Goal: Task Accomplishment & Management: Manage account settings

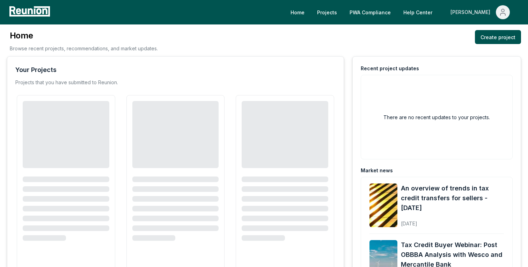
click at [483, 11] on div "[PERSON_NAME]" at bounding box center [471, 12] width 43 height 14
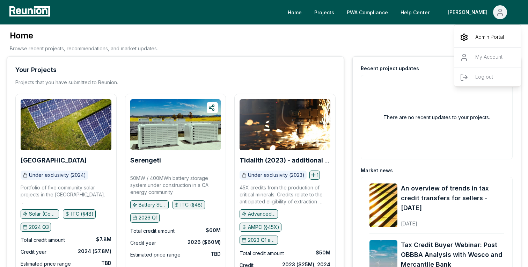
click at [482, 37] on p "Admin Portal" at bounding box center [489, 37] width 29 height 8
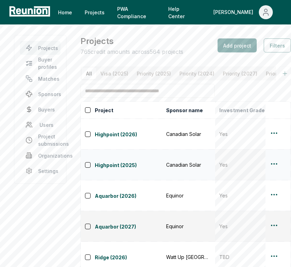
scroll to position [84, 0]
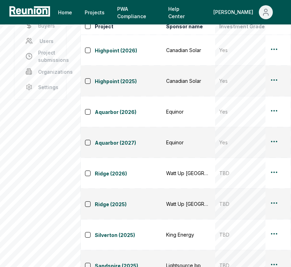
click at [45, 192] on aside "Projects Buyer profiles Matches Sponsors Buyers Users Project submissions Organ…" at bounding box center [40, 155] width 52 height 409
click at [74, 129] on main "Projects Buyer profiles Matches Sponsors Buyers Users Project submissions Organ…" at bounding box center [145, 156] width 291 height 430
click at [78, 113] on main "Projects Buyer profiles Matches Sponsors Buyers Users Project submissions Organ…" at bounding box center [145, 156] width 291 height 430
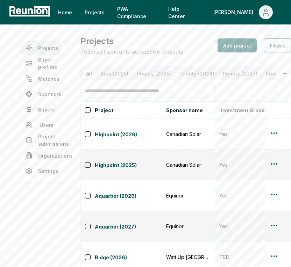
scroll to position [84, 0]
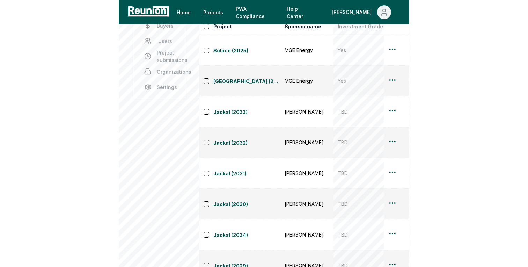
scroll to position [70, 0]
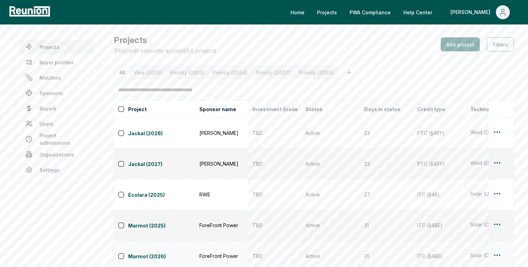
scroll to position [0, 0]
click at [171, 89] on input at bounding box center [181, 91] width 134 height 14
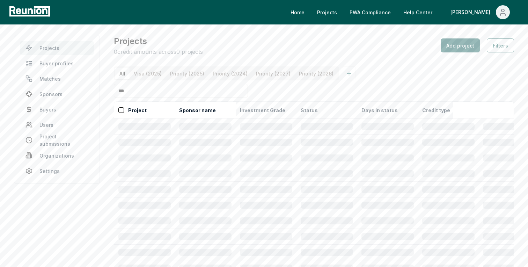
type input "****"
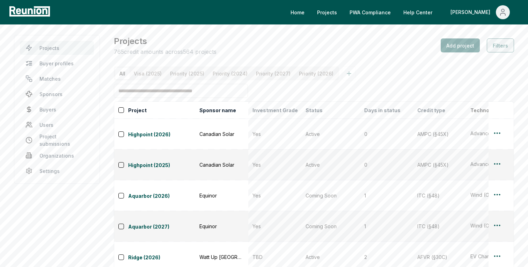
click at [290, 46] on button "Filters" at bounding box center [500, 45] width 27 height 14
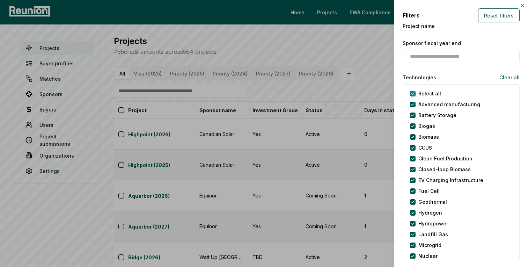
click at [290, 93] on button "Select all" at bounding box center [413, 94] width 6 height 6
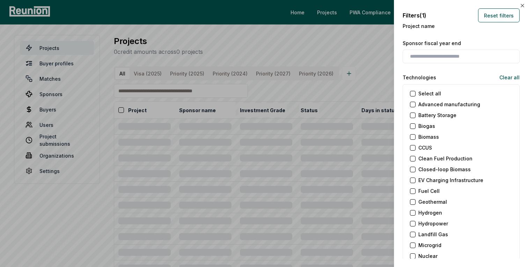
click at [290, 103] on manufacturing "Advanced manufacturing" at bounding box center [413, 105] width 6 height 6
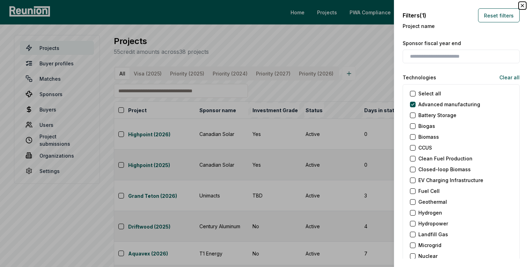
click at [290, 6] on icon "button" at bounding box center [522, 5] width 3 height 3
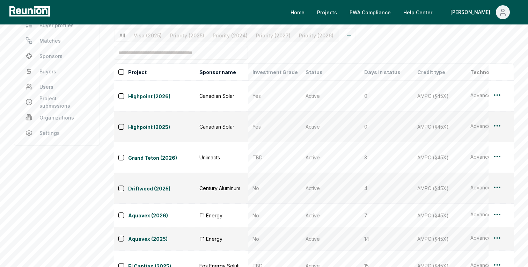
scroll to position [20, 0]
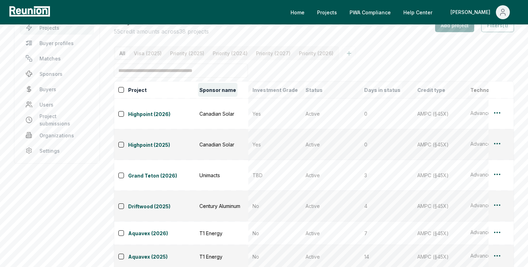
click at [217, 88] on button "Sponsor name" at bounding box center [217, 90] width 39 height 14
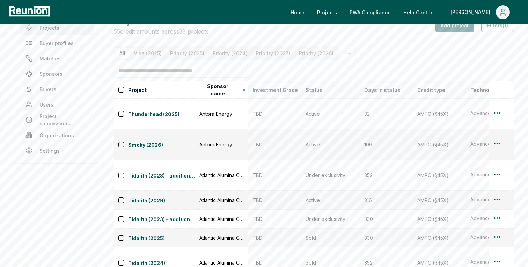
click at [189, 67] on input at bounding box center [181, 71] width 134 height 14
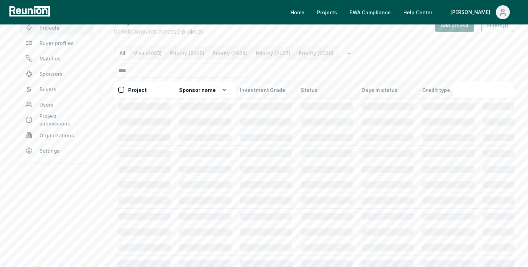
type input "*****"
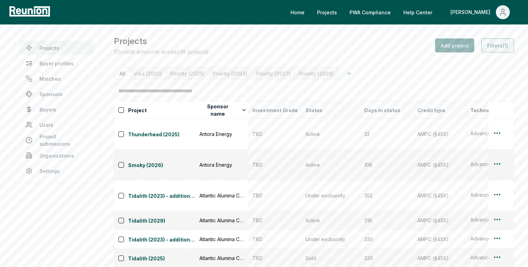
click at [290, 49] on button "Filters (1)" at bounding box center [497, 45] width 33 height 14
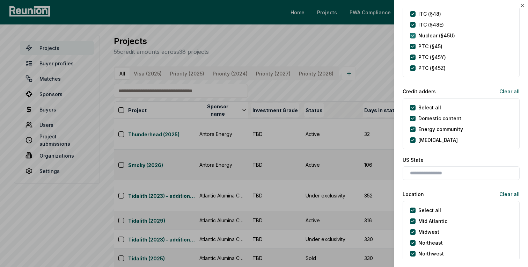
scroll to position [421, 0]
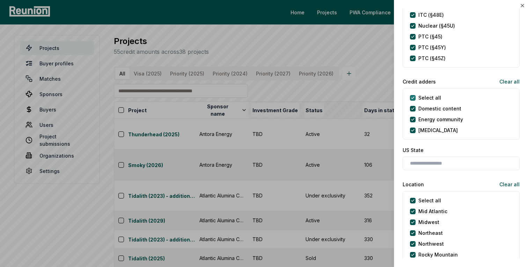
click at [290, 99] on adders "Select all" at bounding box center [413, 98] width 6 height 6
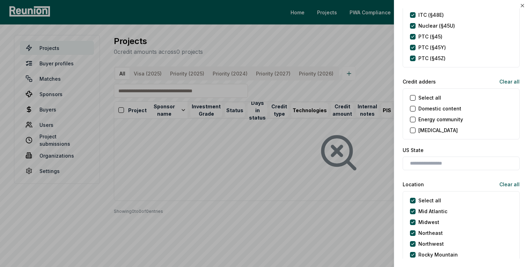
click at [290, 109] on content "Domestic content" at bounding box center [413, 109] width 6 height 6
click at [290, 98] on adders "Select all" at bounding box center [413, 98] width 6 height 6
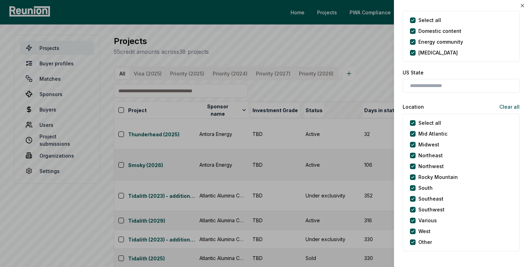
scroll to position [499, 0]
click at [290, 120] on button "Select all" at bounding box center [413, 123] width 6 height 6
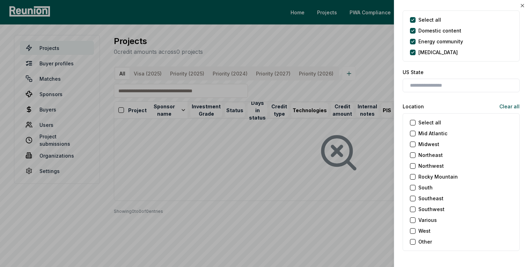
click at [290, 174] on Mountain "Rocky Mountain" at bounding box center [413, 177] width 6 height 6
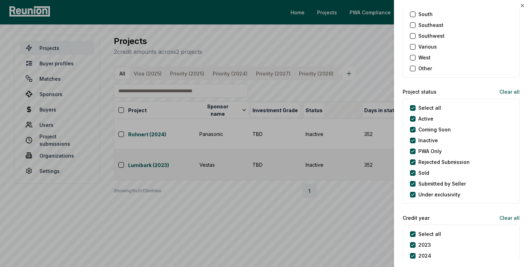
scroll to position [697, 0]
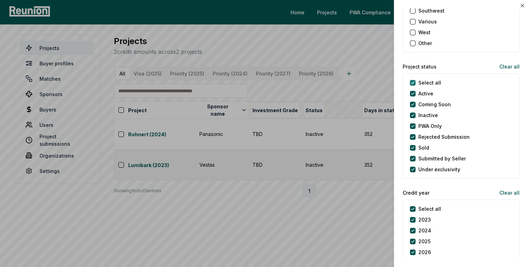
click at [290, 80] on status "Select all" at bounding box center [413, 83] width 6 height 6
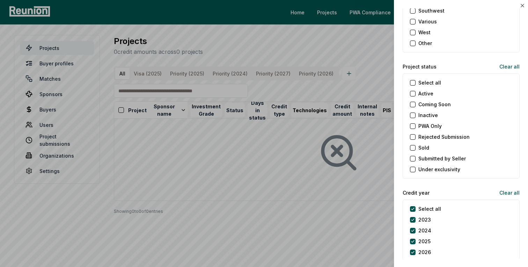
click at [290, 83] on status "Select all" at bounding box center [413, 83] width 6 height 6
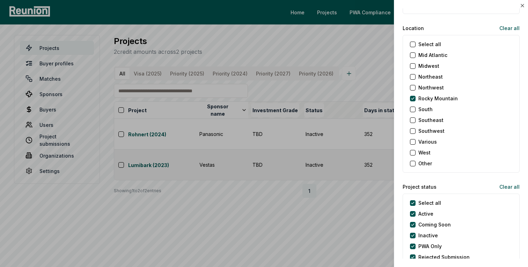
scroll to position [616, 0]
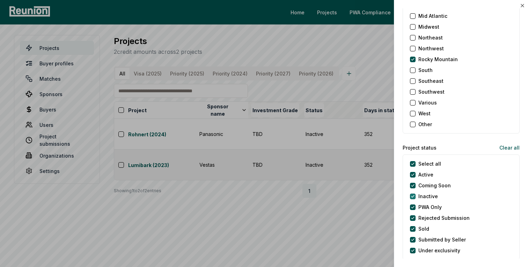
click at [290, 197] on button "Inactive" at bounding box center [413, 196] width 6 height 6
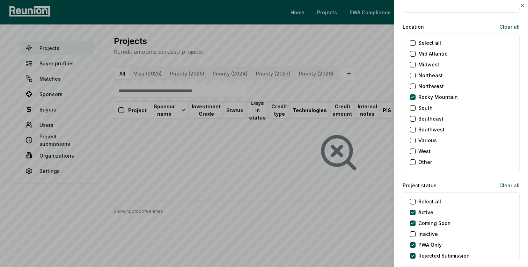
scroll to position [565, 0]
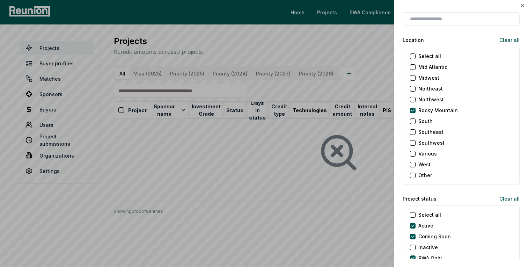
click at [290, 54] on button "Select all" at bounding box center [413, 56] width 6 height 6
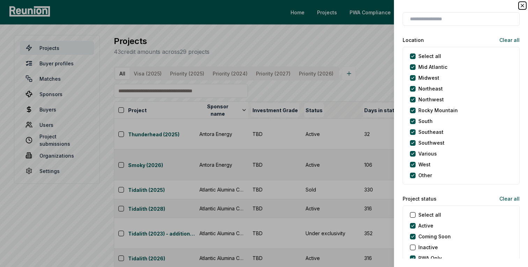
click at [290, 5] on icon "button" at bounding box center [523, 6] width 6 height 6
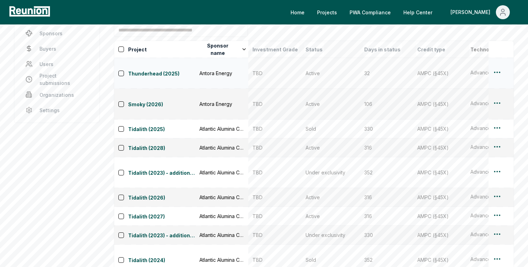
scroll to position [70, 0]
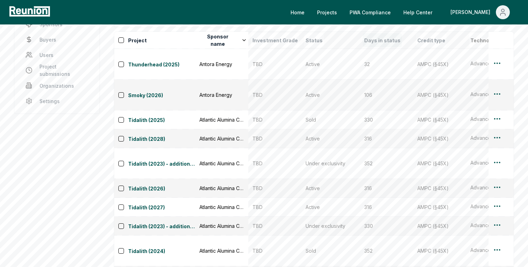
click at [290, 41] on button "Days in status" at bounding box center [382, 40] width 39 height 14
click at [290, 41] on button "Days in status" at bounding box center [388, 40] width 50 height 14
click at [290, 40] on button "Status" at bounding box center [314, 40] width 20 height 14
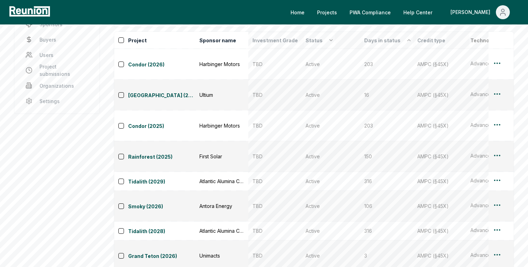
click at [290, 42] on button "Status" at bounding box center [319, 40] width 31 height 14
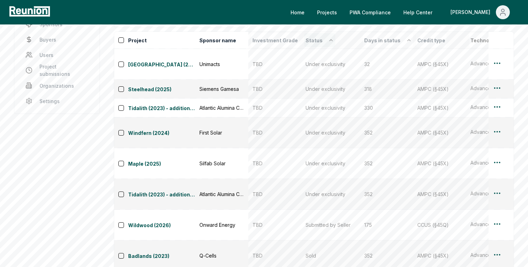
click at [290, 41] on button "Status" at bounding box center [319, 40] width 31 height 14
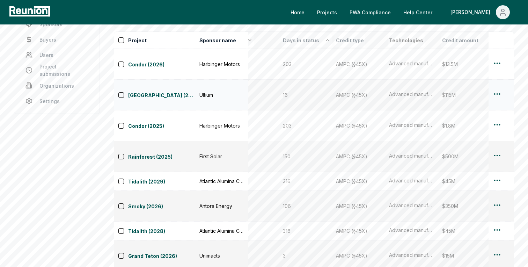
scroll to position [0, 70]
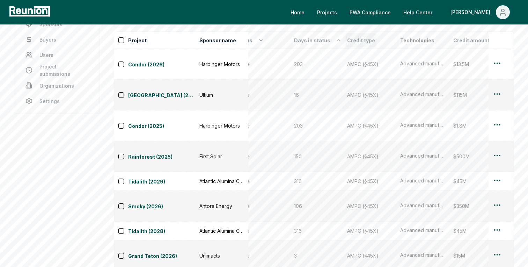
click at [290, 44] on button "Credit type" at bounding box center [361, 40] width 31 height 14
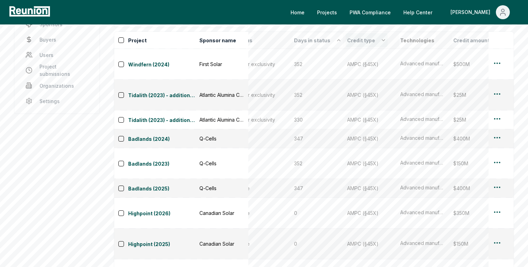
click at [290, 44] on button "Credit type" at bounding box center [367, 40] width 42 height 14
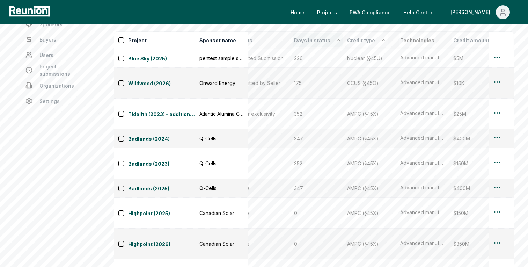
click at [290, 39] on icon at bounding box center [339, 40] width 6 height 6
click at [290, 41] on div "Technologies" at bounding box center [424, 40] width 50 height 14
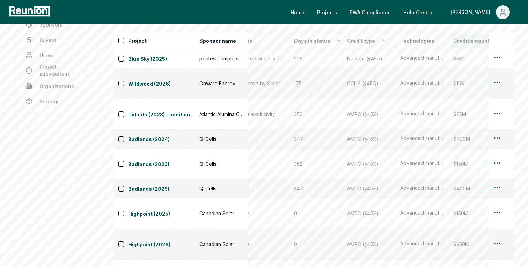
click at [290, 40] on button "Credit amount" at bounding box center [471, 41] width 39 height 14
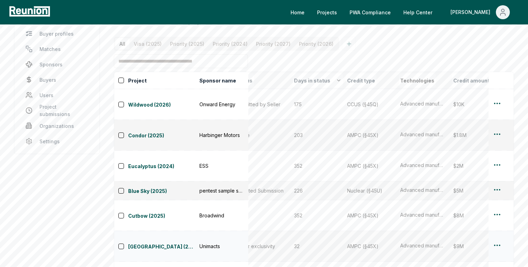
scroll to position [0, 0]
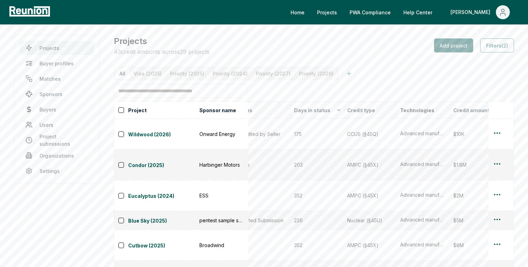
click at [243, 34] on main "Projects Buyer profiles Matches Sponsors Buyers Users Project submissions Organ…" at bounding box center [264, 233] width 528 height 418
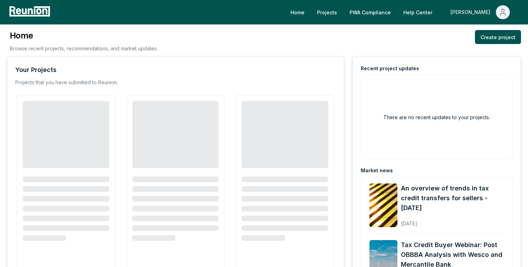
click at [482, 18] on div "[PERSON_NAME]" at bounding box center [471, 12] width 43 height 14
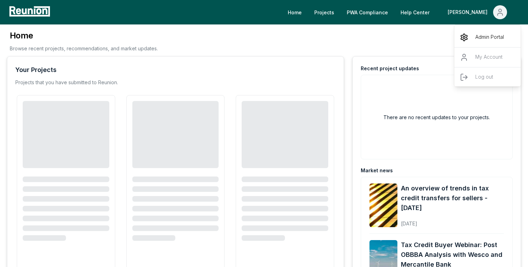
click at [477, 41] on p "Admin Portal" at bounding box center [489, 37] width 29 height 8
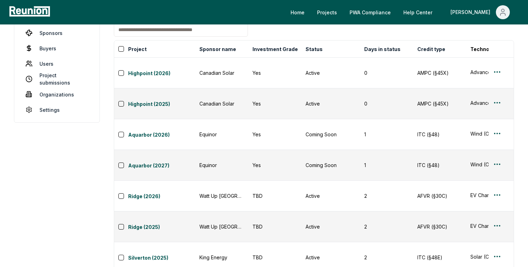
scroll to position [70, 0]
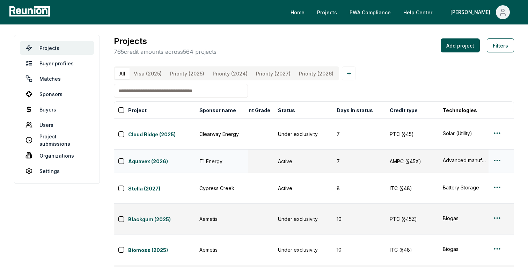
scroll to position [0, 0]
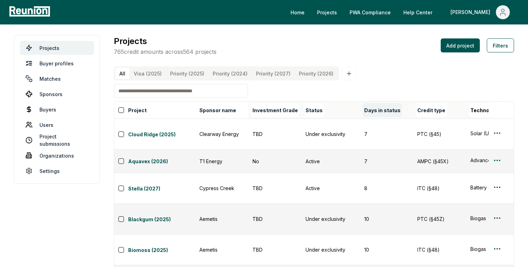
click at [375, 112] on button "Days in status" at bounding box center [382, 110] width 39 height 14
click at [375, 112] on button "Days in status" at bounding box center [388, 110] width 50 height 14
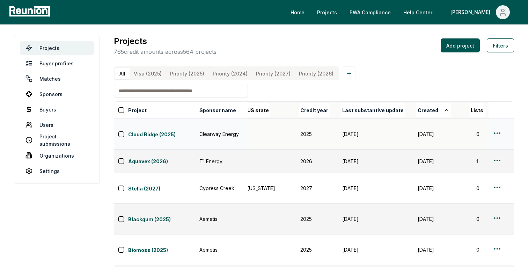
scroll to position [0, 567]
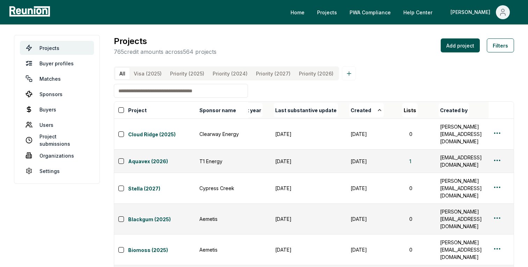
click at [411, 109] on div "Lists" at bounding box center [419, 110] width 34 height 14
click at [406, 110] on div "Lists" at bounding box center [419, 110] width 34 height 14
click at [357, 110] on button "Created" at bounding box center [366, 110] width 35 height 14
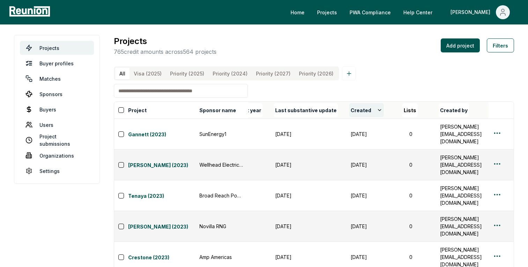
click at [370, 107] on button "Created" at bounding box center [366, 110] width 35 height 14
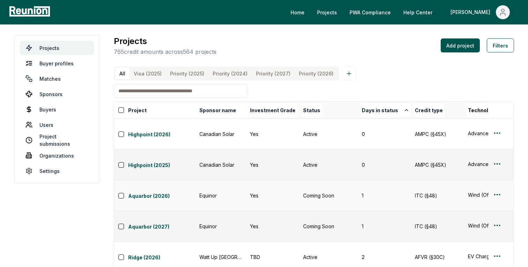
scroll to position [0, 0]
click at [148, 72] on \(2025\) "Visa (2025)" at bounding box center [148, 74] width 36 height 12
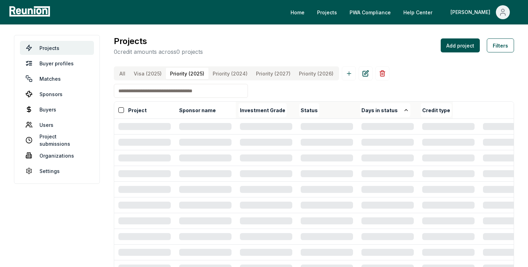
click at [187, 69] on \(2025\) "Priority (2025)" at bounding box center [187, 74] width 43 height 12
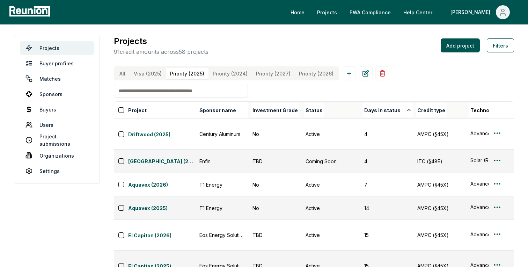
click at [233, 69] on \(2024\) "Priority (2024)" at bounding box center [229, 74] width 43 height 12
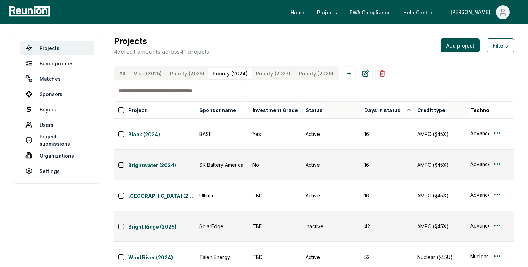
click at [267, 76] on \(2027\) "Priority (2027)" at bounding box center [273, 74] width 43 height 12
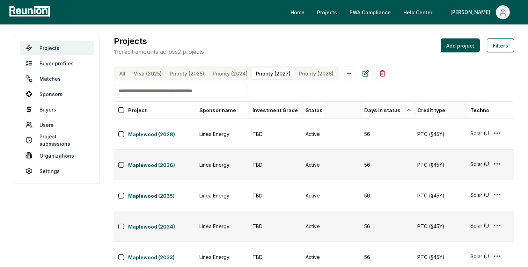
click at [316, 72] on \(2026\) "Priority (2026)" at bounding box center [316, 74] width 43 height 12
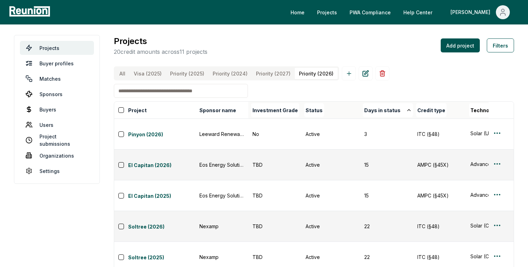
click at [267, 71] on \(2027\) "Priority (2027)" at bounding box center [273, 74] width 43 height 12
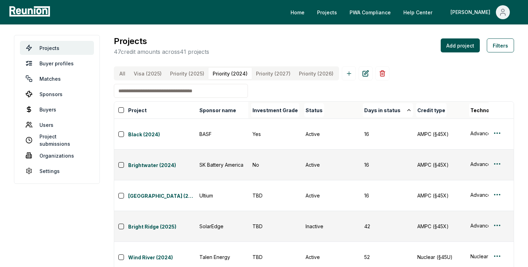
click at [232, 71] on \(2024\) "Priority (2024)" at bounding box center [229, 74] width 43 height 12
click at [186, 71] on \(2025\) "Priority (2025)" at bounding box center [187, 74] width 43 height 12
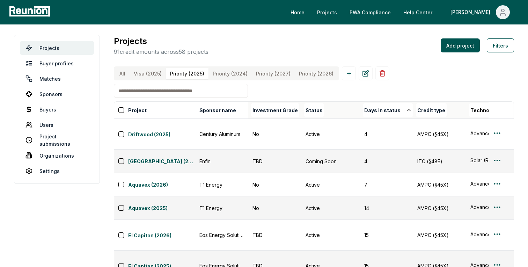
click at [342, 6] on link "Projects" at bounding box center [327, 12] width 31 height 14
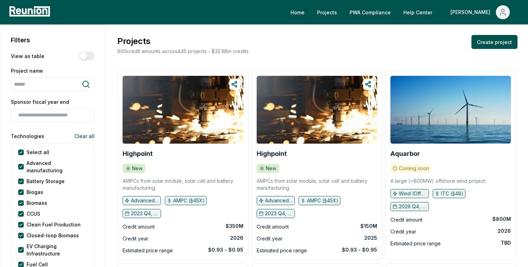
click at [91, 53] on button "View as table" at bounding box center [86, 56] width 15 height 8
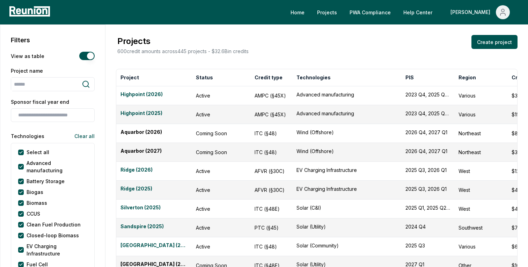
click at [88, 56] on button "View as table" at bounding box center [86, 56] width 15 height 8
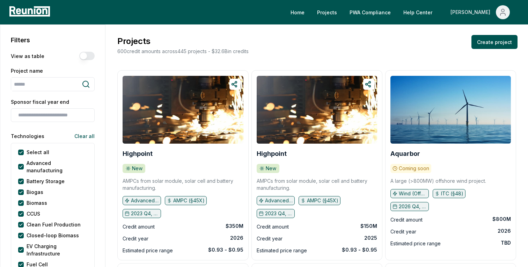
click at [498, 5] on button "[PERSON_NAME]" at bounding box center [480, 12] width 71 height 14
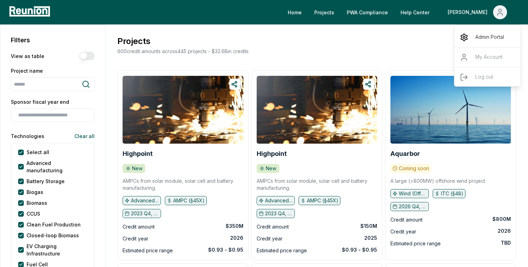
click at [489, 33] on p "Admin Portal" at bounding box center [489, 37] width 29 height 8
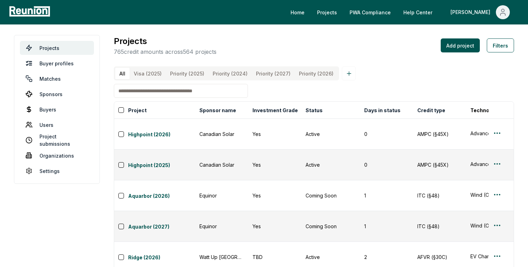
click at [148, 76] on \(2025\) "Visa (2025)" at bounding box center [148, 74] width 36 height 12
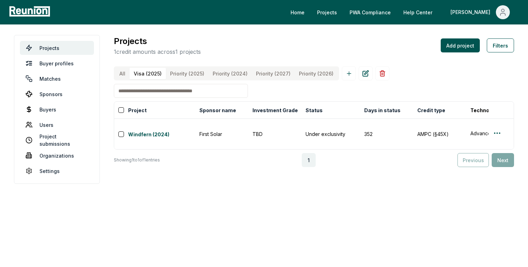
click at [196, 73] on \(2025\) "Priority (2025)" at bounding box center [187, 74] width 43 height 12
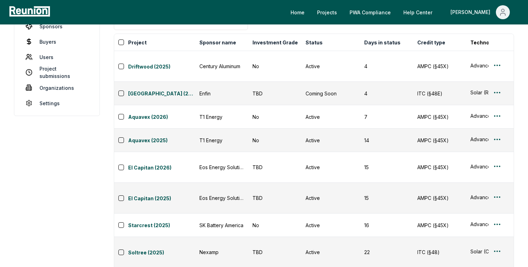
scroll to position [67, 0]
